Goal: Task Accomplishment & Management: Complete application form

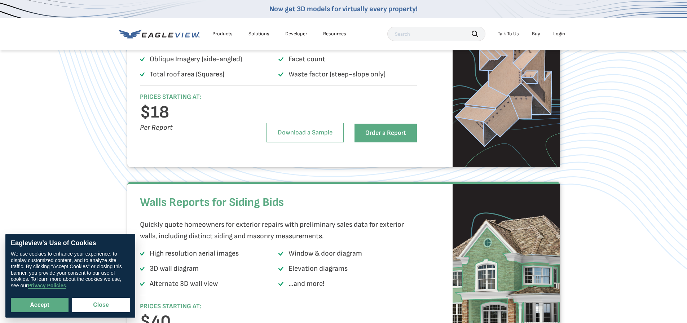
scroll to position [469, 0]
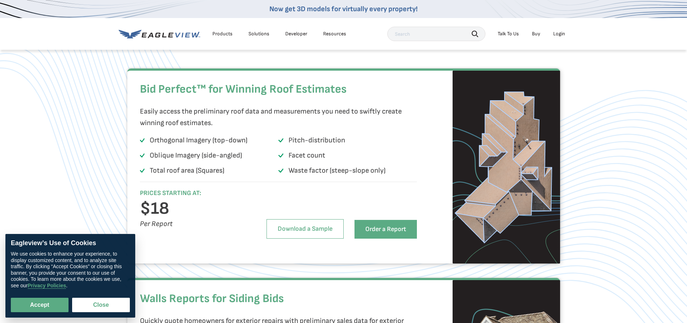
click at [507, 34] on div "Talk To Us" at bounding box center [508, 34] width 21 height 6
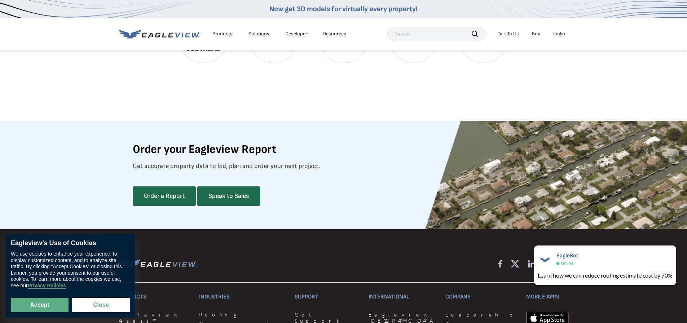
scroll to position [1826, 0]
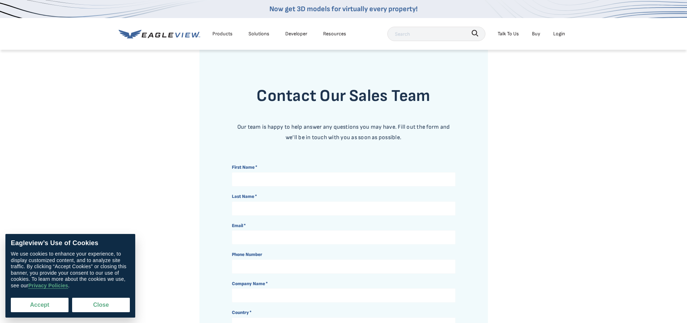
click at [55, 303] on button "Accept" at bounding box center [40, 305] width 58 height 14
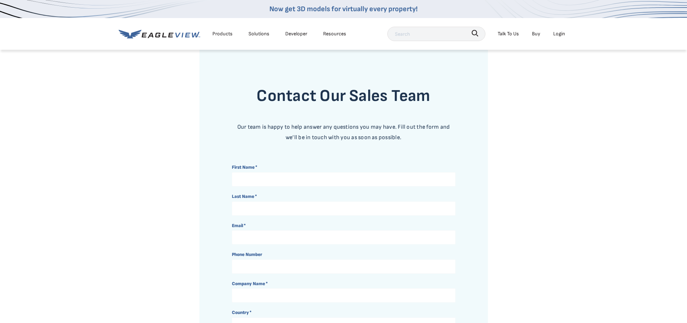
checkbox input "true"
click at [286, 178] on input "First Name *" at bounding box center [344, 179] width 224 height 14
type input "j"
type input "Jose"
click at [264, 210] on input "Last Name *" at bounding box center [344, 209] width 224 height 14
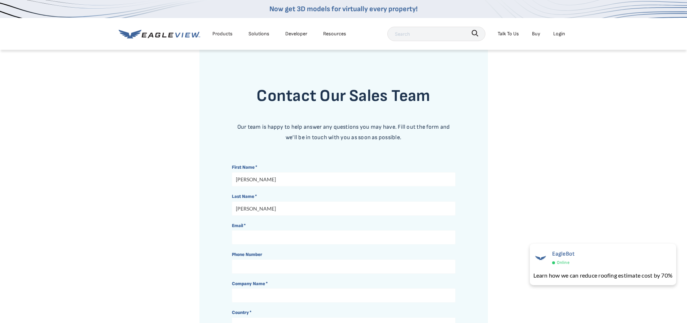
type input "Vega"
click at [262, 236] on input "Email *" at bounding box center [344, 237] width 224 height 14
type input "jose.vega@1roofsolution.com"
click at [287, 268] on input "Phone Number" at bounding box center [344, 267] width 224 height 14
type input "5597231616"
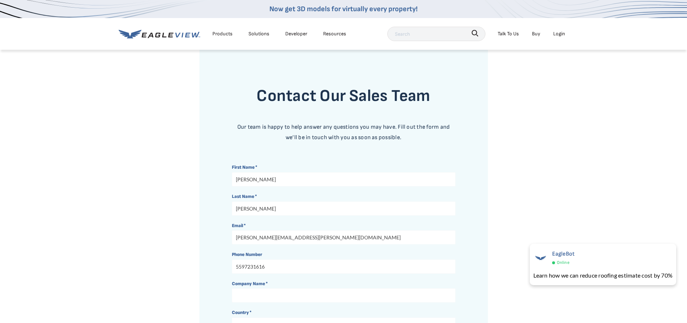
click at [280, 294] on input "Company Name *" at bounding box center [344, 295] width 224 height 14
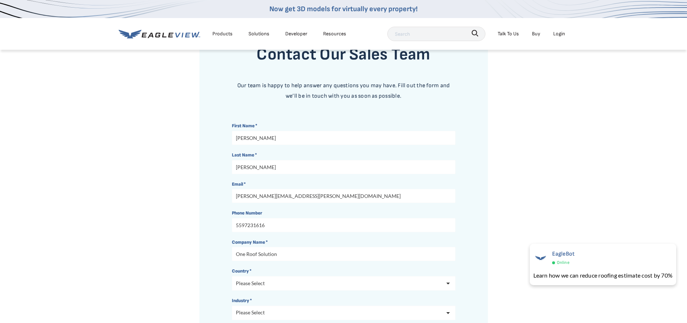
scroll to position [72, 0]
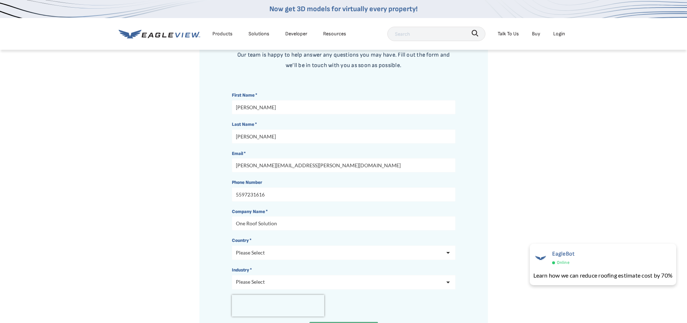
type input "One Roof Solution"
click at [447, 253] on select "Please Select United States Canada Other" at bounding box center [344, 253] width 224 height 14
select select "[GEOGRAPHIC_DATA]"
click at [232, 246] on select "Please Select United States Canada Other" at bounding box center [344, 253] width 224 height 14
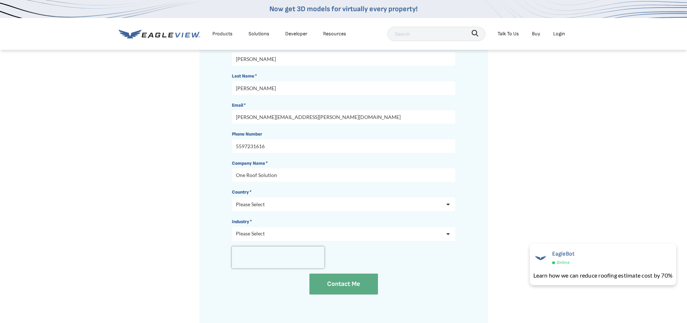
scroll to position [144, 0]
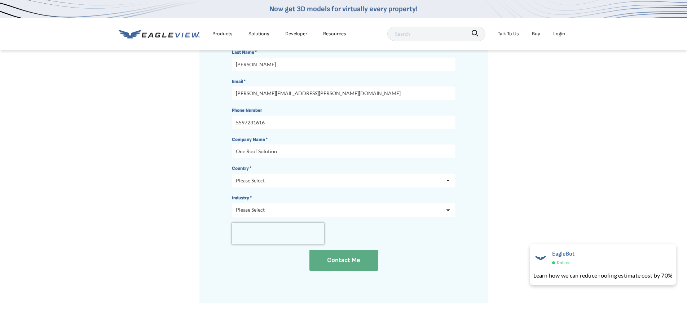
click at [448, 212] on select "Please Select Architects & Engineering Construction Electric/Gas Utilities Gove…" at bounding box center [344, 210] width 224 height 14
select select "Construction"
click at [232, 203] on select "Please Select Architects & Engineering Construction Electric/Gas Utilities Gove…" at bounding box center [344, 210] width 224 height 14
click at [357, 262] on input "Contact Me" at bounding box center [344, 260] width 68 height 21
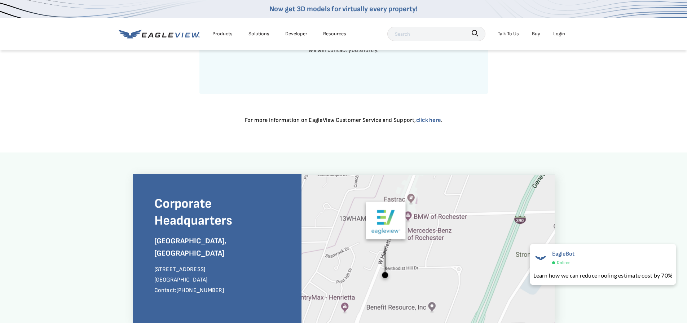
scroll to position [0, 0]
